Goal: Task Accomplishment & Management: Use online tool/utility

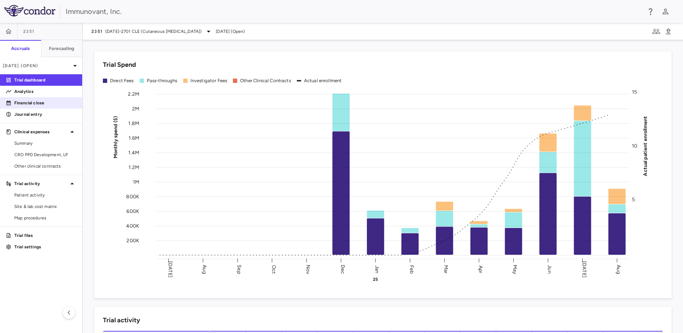
click at [31, 102] on p "Financial close" at bounding box center [45, 103] width 62 height 6
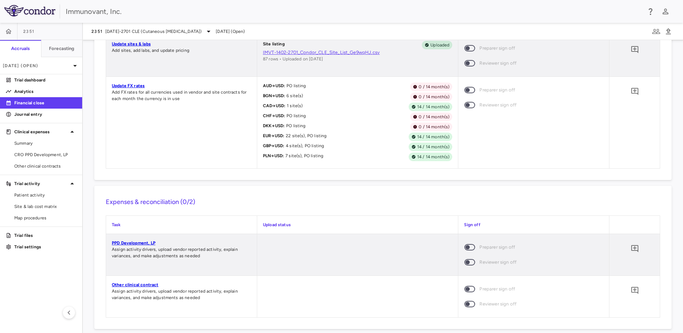
scroll to position [695, 0]
click at [133, 84] on link "Update FX rates" at bounding box center [128, 85] width 33 height 5
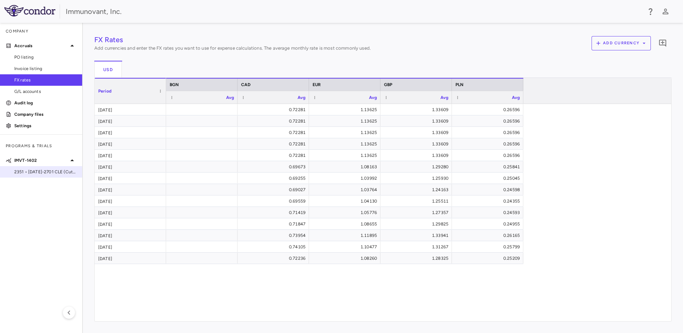
click at [19, 169] on span "2351 • [DATE]-2701 CLE (Cutaneous [MEDICAL_DATA])" at bounding box center [45, 172] width 62 height 6
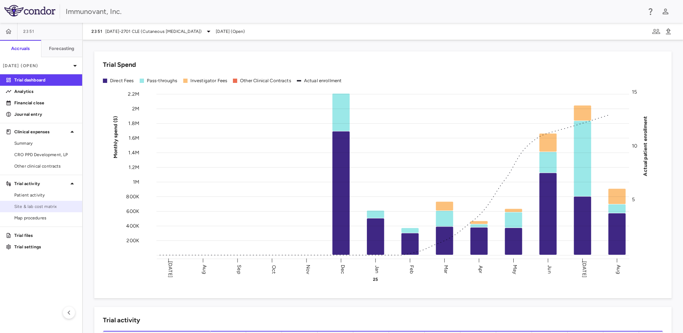
click at [43, 209] on span "Site & lab cost matrix" at bounding box center [45, 206] width 62 height 6
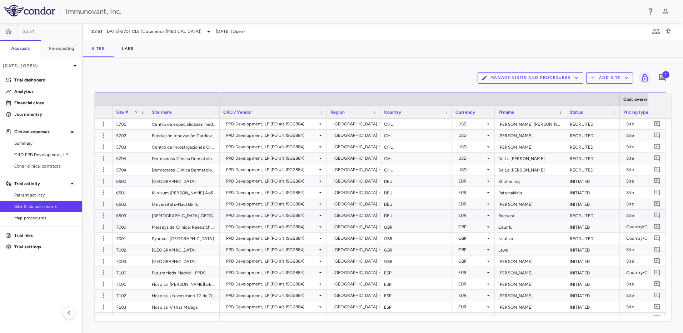
scroll to position [788, 0]
